Goal: Transaction & Acquisition: Purchase product/service

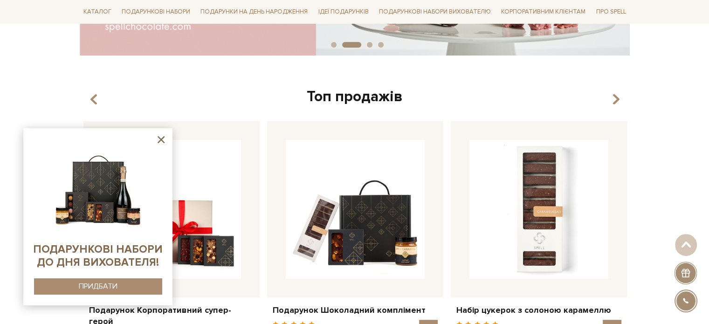
scroll to position [233, 0]
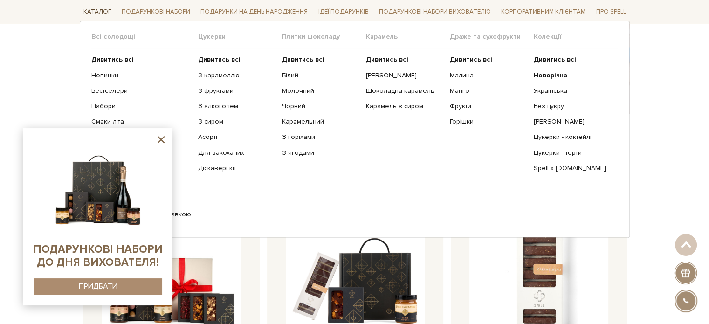
click at [97, 14] on link "Каталог" at bounding box center [97, 12] width 35 height 14
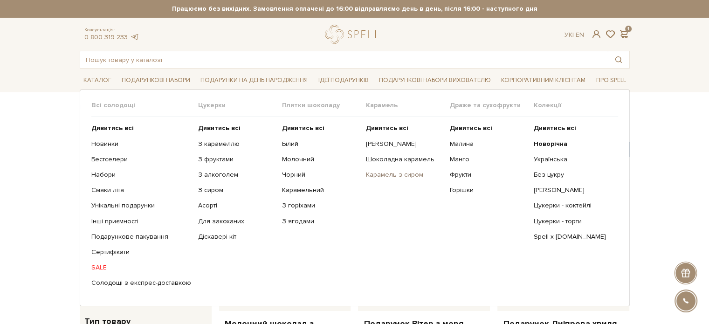
click at [388, 177] on link "Карамель з сиром" at bounding box center [404, 175] width 77 height 8
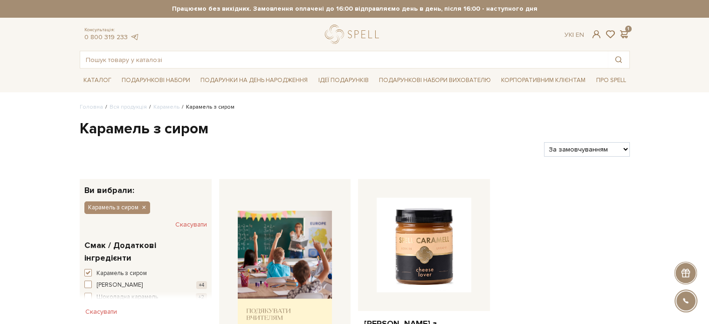
scroll to position [186, 0]
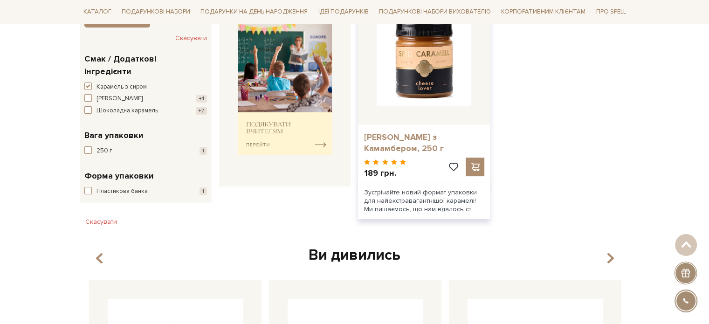
click at [432, 134] on link "Карамель з Камамбером, 250 г" at bounding box center [423, 143] width 121 height 22
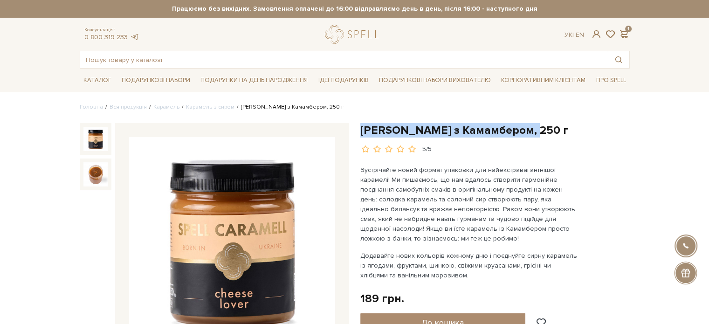
drag, startPoint x: 484, startPoint y: 125, endPoint x: 363, endPoint y: 135, distance: 121.5
drag, startPoint x: 361, startPoint y: 137, endPoint x: 575, endPoint y: 129, distance: 214.9
click at [596, 127] on h1 "Карамель з Камамбером, 250 г" at bounding box center [494, 130] width 269 height 14
drag, startPoint x: 516, startPoint y: 130, endPoint x: 510, endPoint y: 130, distance: 6.1
